Goal: Task Accomplishment & Management: Use online tool/utility

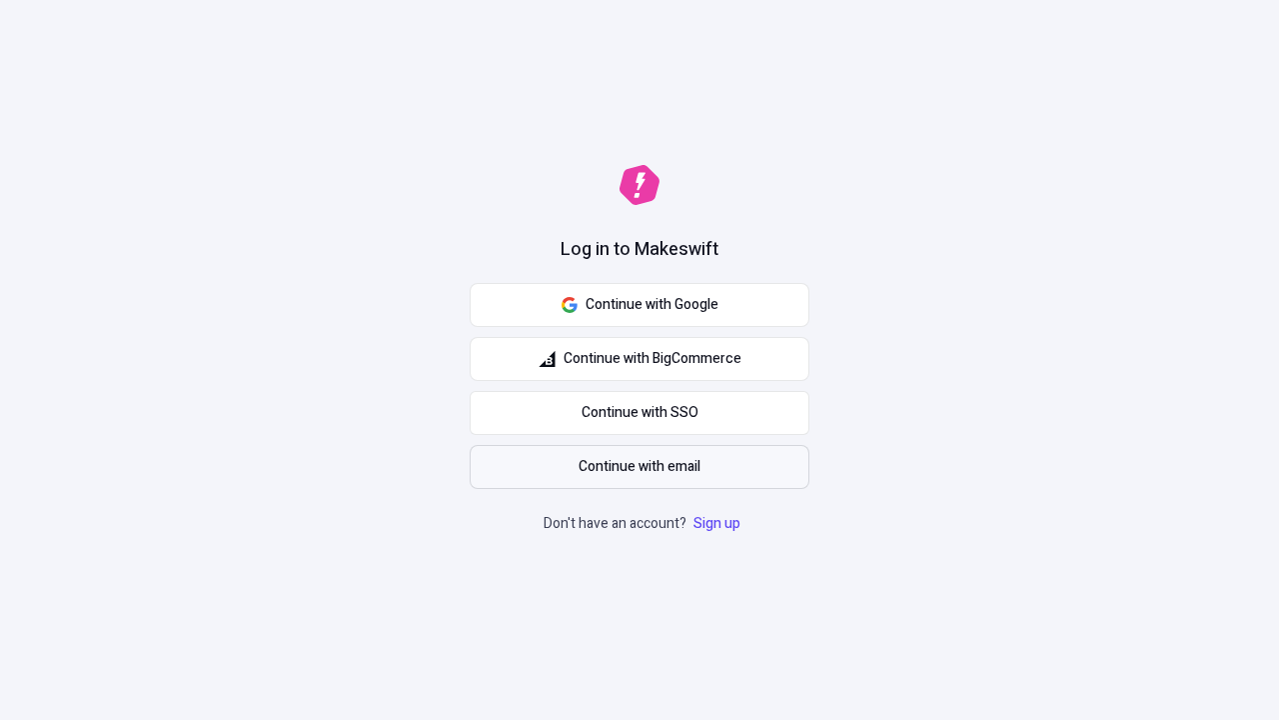
click at [640, 467] on span "Continue with email" at bounding box center [640, 467] width 122 height 22
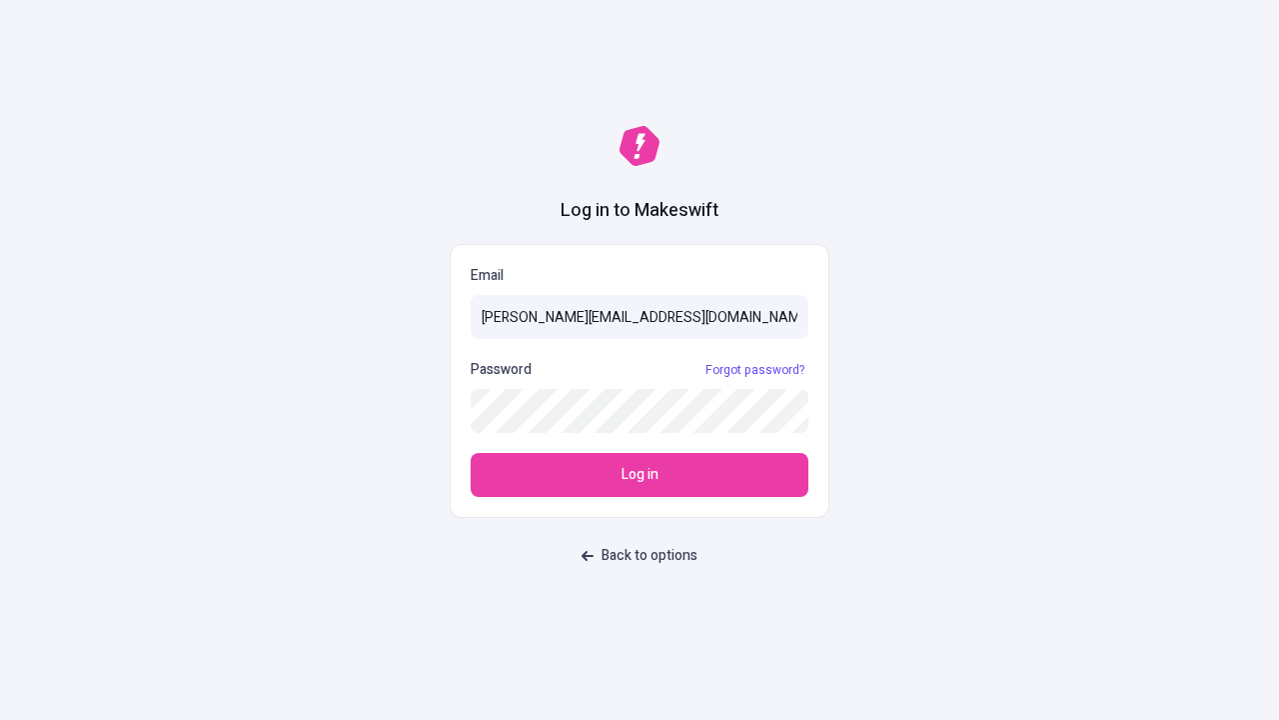
type input "sasha+test-ui@makeswift.com"
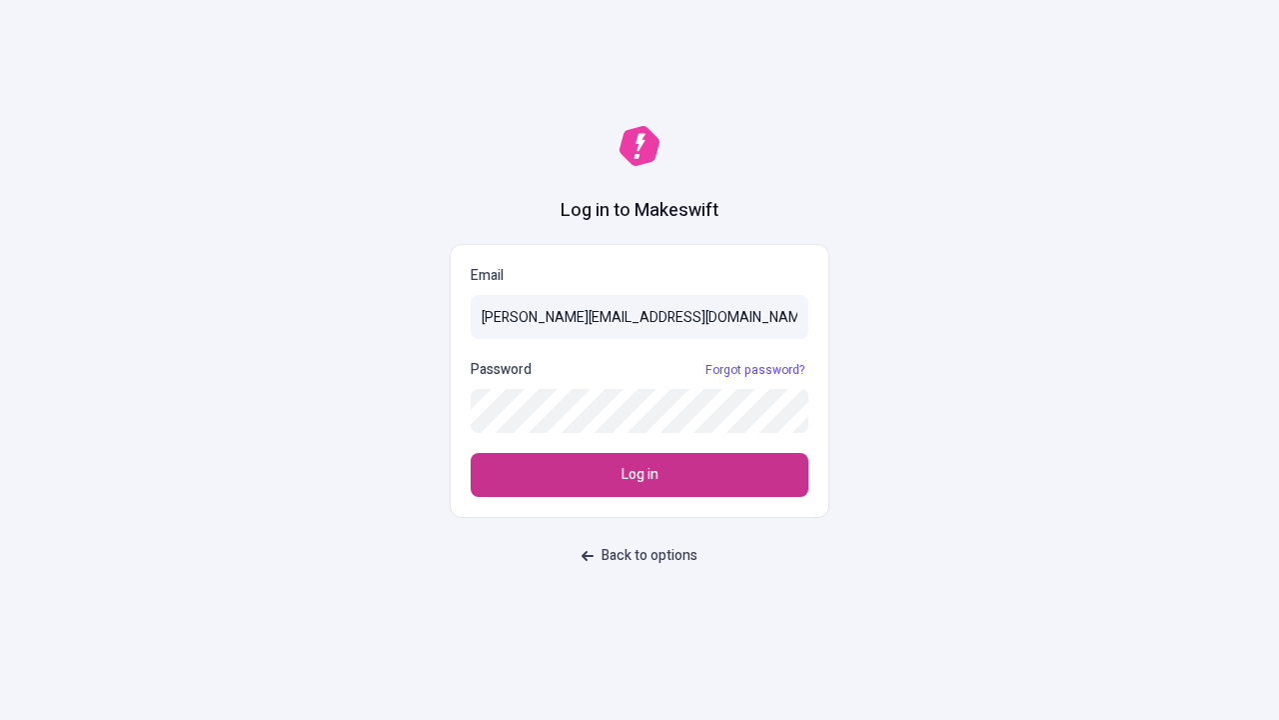
click at [640, 475] on span "Log in" at bounding box center [640, 475] width 37 height 22
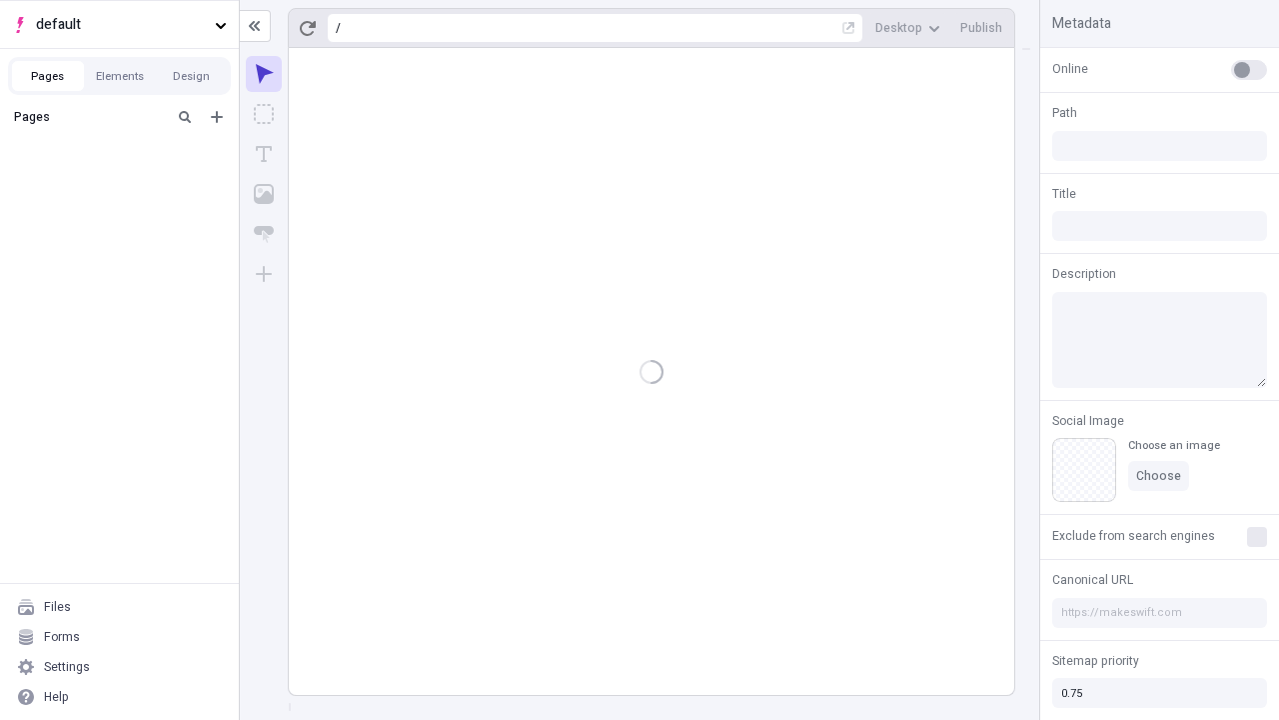
type input "/deep-link-acidus"
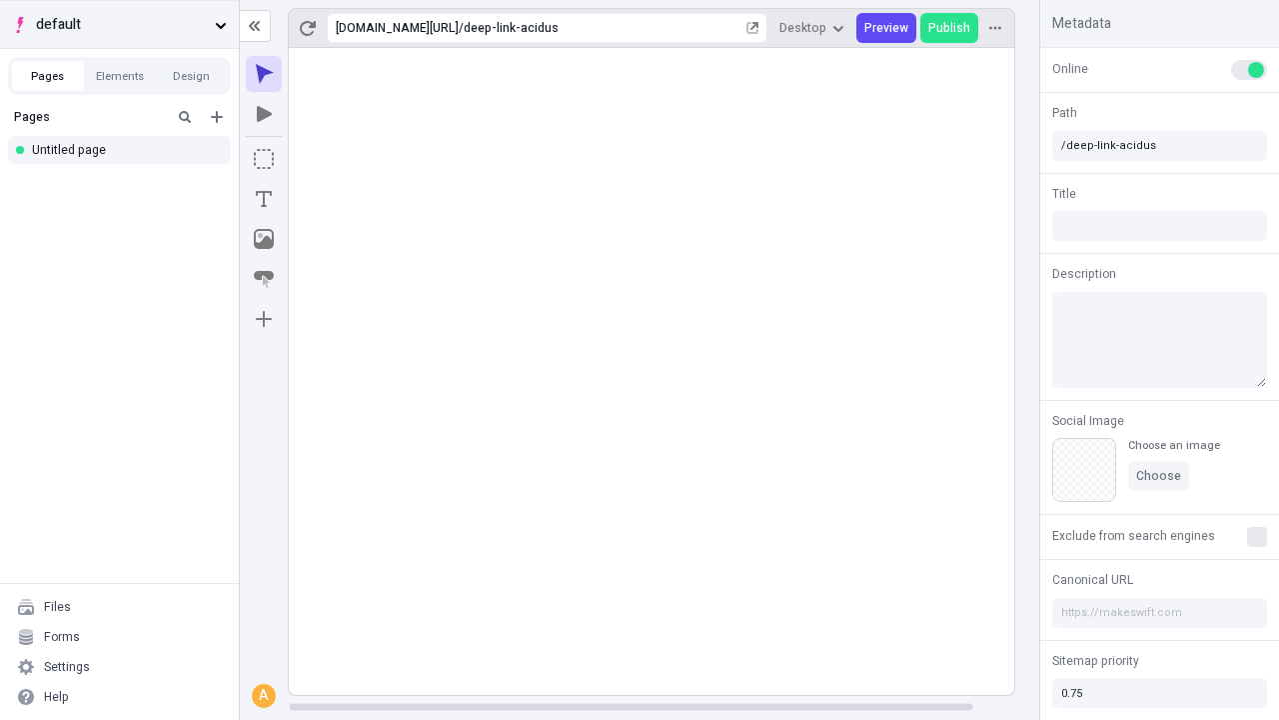
click at [119, 24] on span "default" at bounding box center [121, 25] width 171 height 22
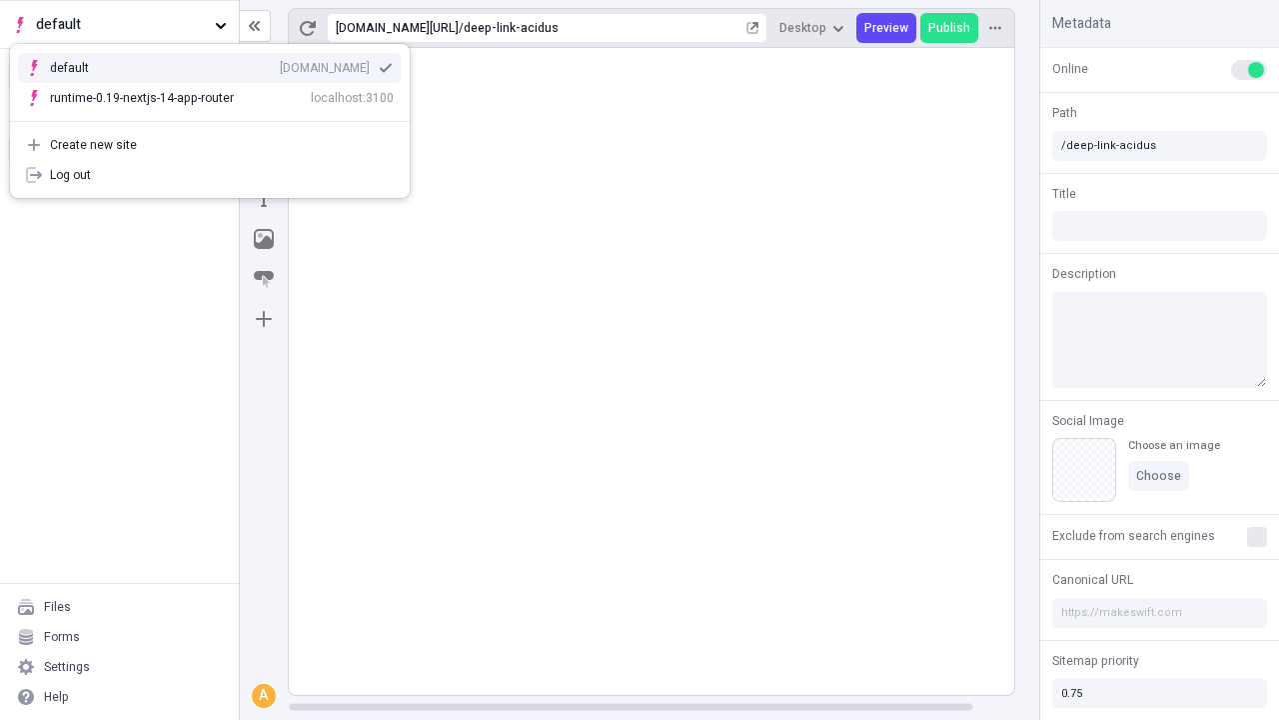
click at [280, 64] on div "[DOMAIN_NAME]" at bounding box center [325, 68] width 90 height 16
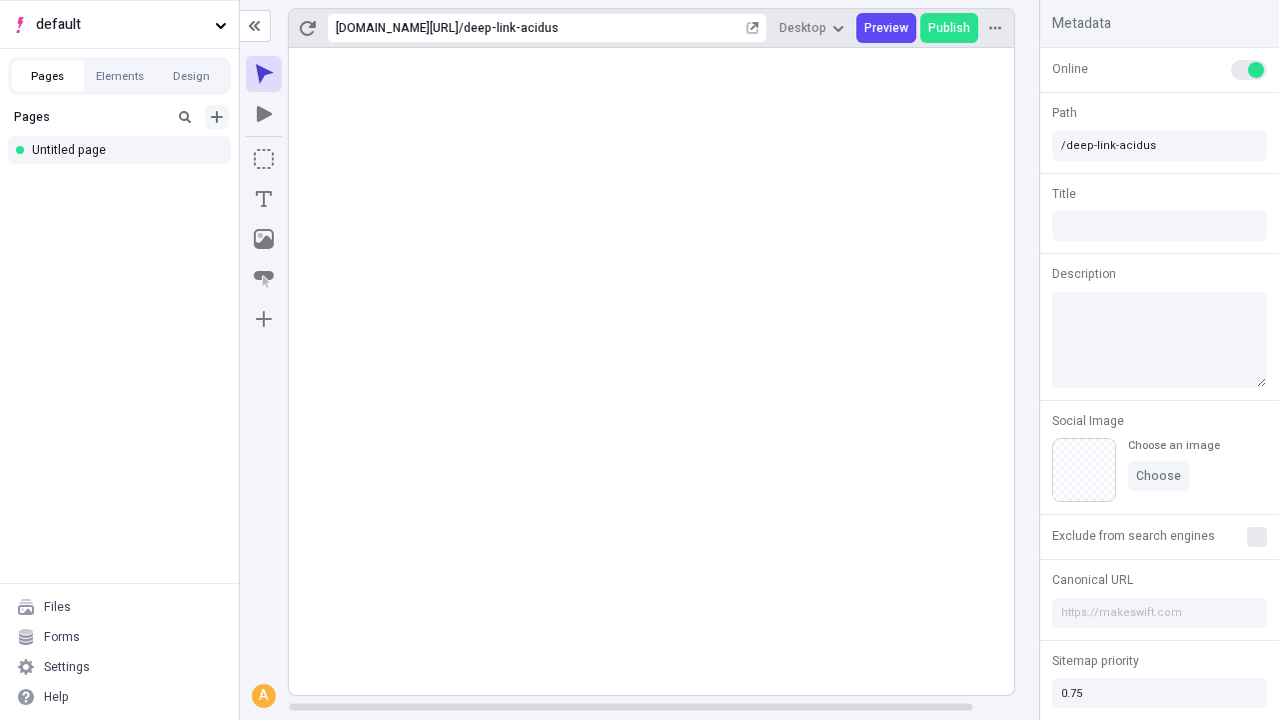
click at [217, 117] on icon "Add new" at bounding box center [217, 117] width 12 height 12
click at [125, 182] on div "Blank page" at bounding box center [125, 182] width 192 height 30
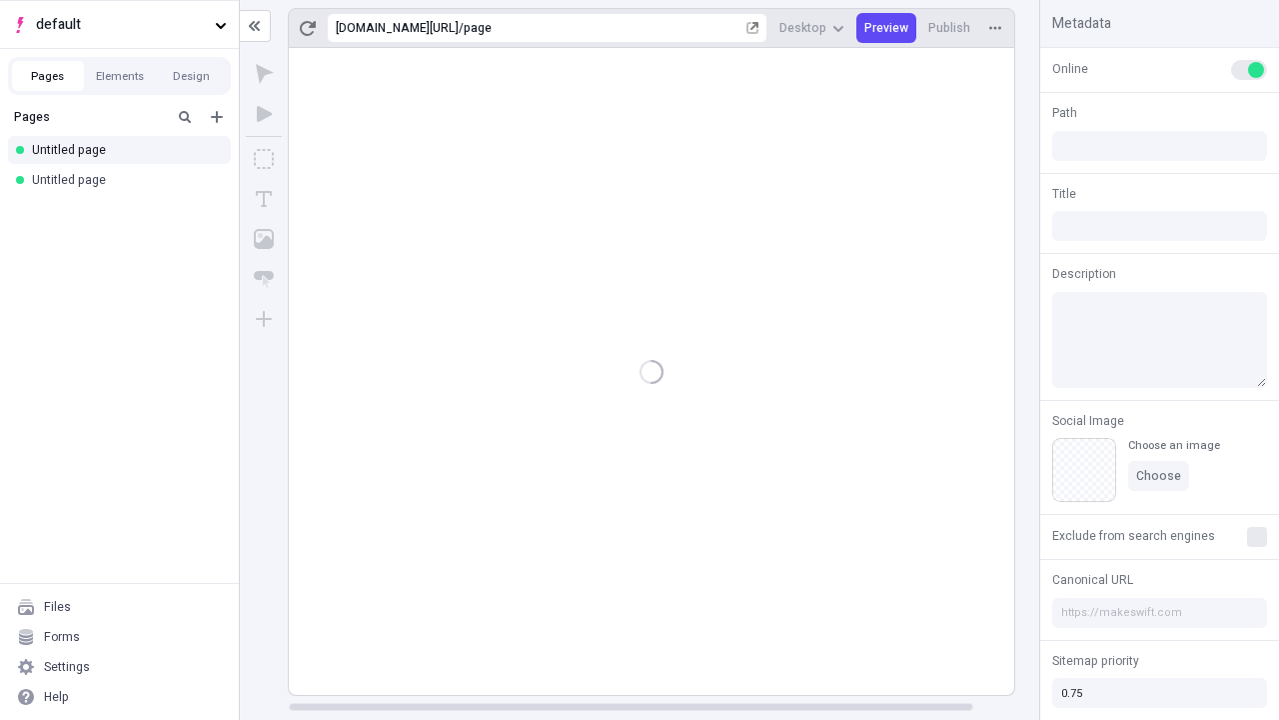
type input "/page"
